Goal: Check status: Check status

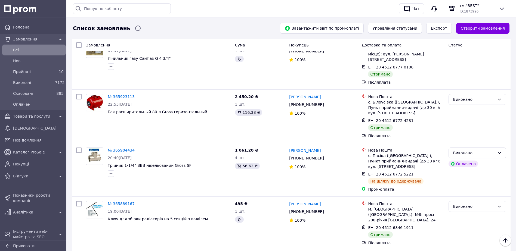
scroll to position [853, 0]
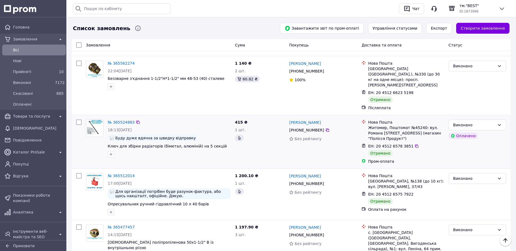
scroll to position [802, 0]
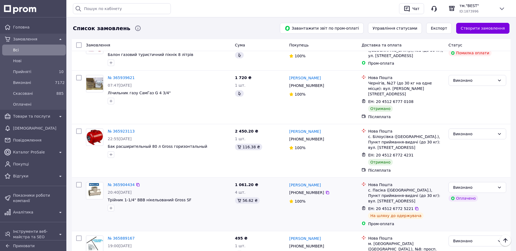
scroll to position [853, 0]
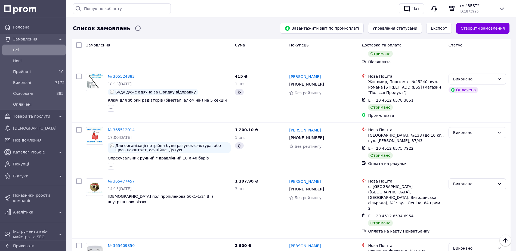
scroll to position [802, 0]
